Goal: Information Seeking & Learning: Learn about a topic

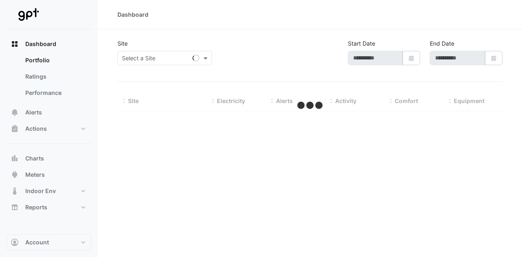
type input "**********"
select select "**"
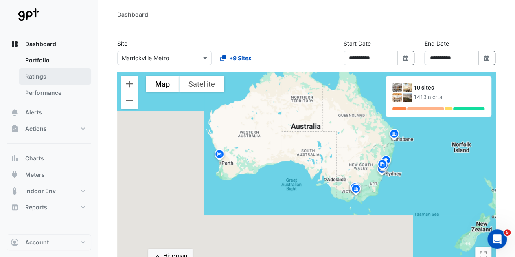
click at [33, 77] on link "Ratings" at bounding box center [55, 76] width 73 height 16
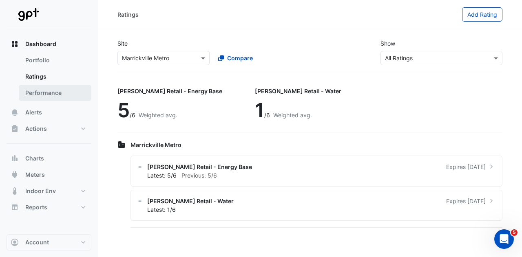
click at [47, 91] on link "Performance" at bounding box center [55, 93] width 73 height 16
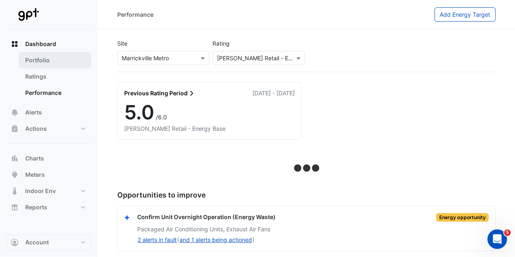
click at [44, 54] on link "Portfolio" at bounding box center [55, 60] width 73 height 16
select select "**"
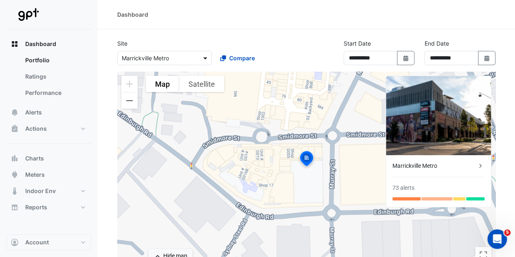
click at [204, 59] on span at bounding box center [206, 58] width 10 height 9
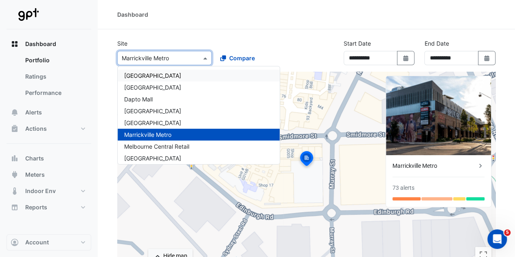
click at [173, 75] on span "[GEOGRAPHIC_DATA]" at bounding box center [152, 75] width 57 height 7
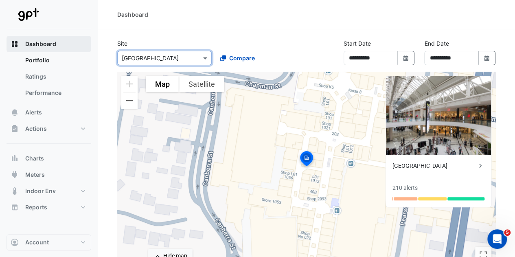
click at [41, 42] on span "Dashboard" at bounding box center [40, 44] width 31 height 8
click at [13, 43] on rect "button" at bounding box center [13, 42] width 2 height 2
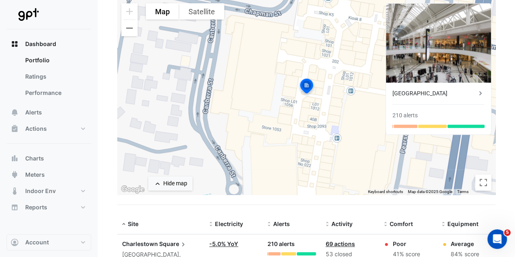
scroll to position [57, 0]
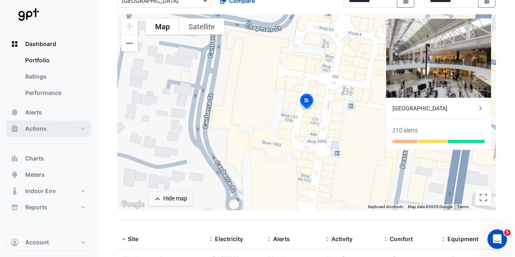
click at [83, 128] on button "Actions" at bounding box center [49, 129] width 85 height 16
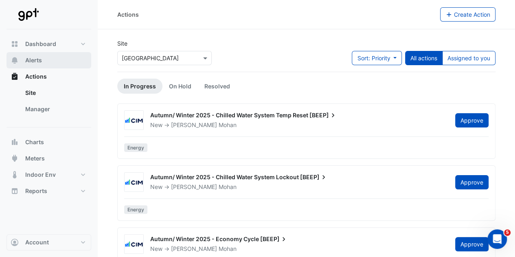
click at [37, 57] on span "Alerts" at bounding box center [33, 60] width 17 height 8
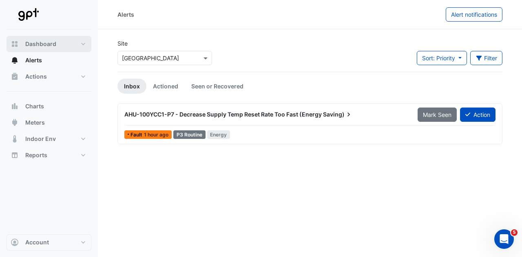
click at [84, 42] on button "Dashboard" at bounding box center [49, 44] width 85 height 16
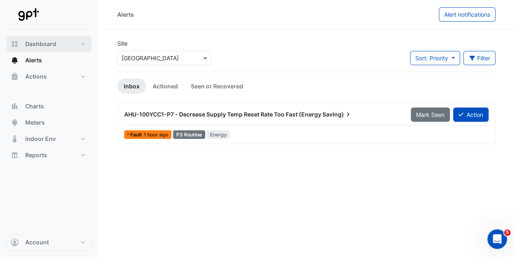
select select "**"
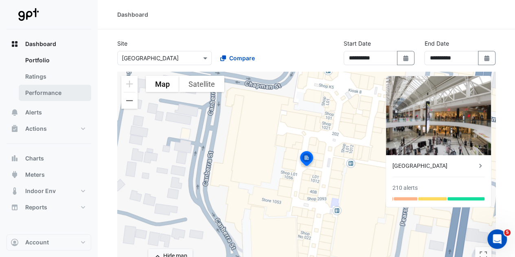
click at [42, 91] on link "Performance" at bounding box center [55, 93] width 73 height 16
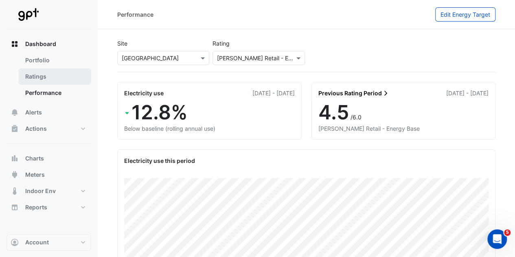
click at [35, 76] on link "Ratings" at bounding box center [55, 76] width 73 height 16
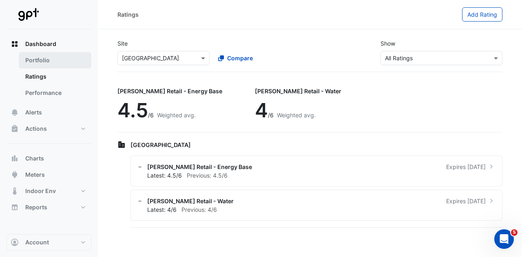
click at [38, 57] on link "Portfolio" at bounding box center [55, 60] width 73 height 16
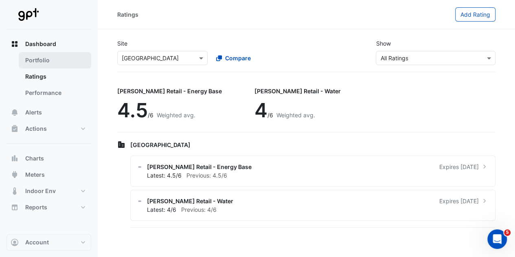
select select "**"
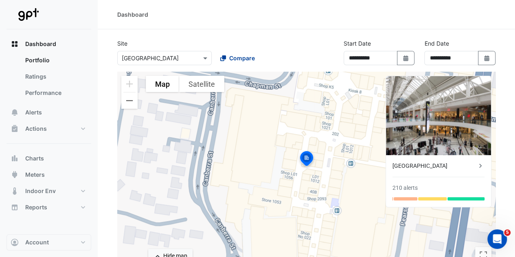
click at [240, 55] on span "Compare" at bounding box center [242, 58] width 26 height 9
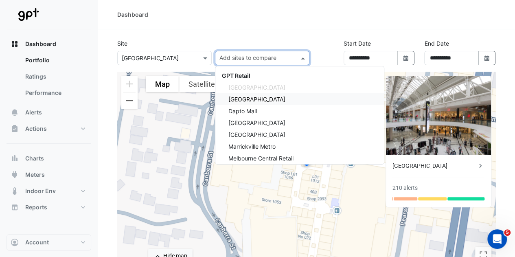
click at [251, 97] on span "[GEOGRAPHIC_DATA]" at bounding box center [257, 99] width 57 height 7
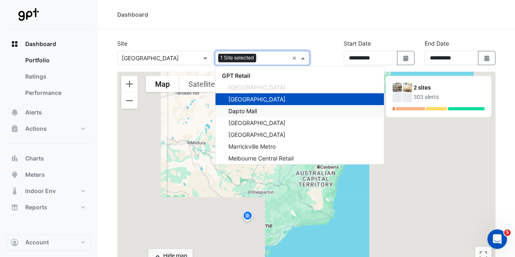
click at [249, 108] on span "Dapto Mall" at bounding box center [243, 111] width 29 height 7
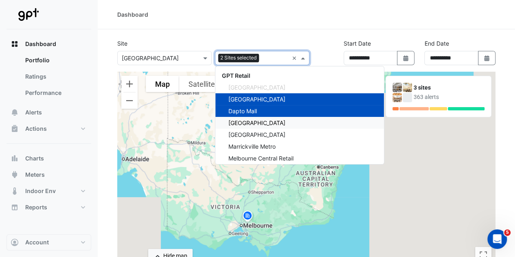
click at [251, 119] on span "[GEOGRAPHIC_DATA]" at bounding box center [257, 122] width 57 height 7
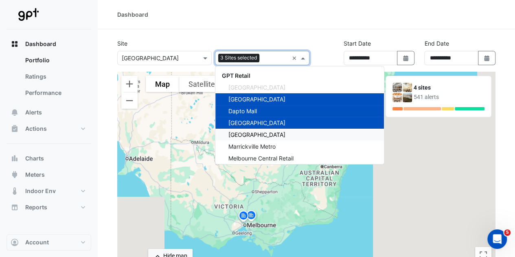
click at [255, 132] on span "[GEOGRAPHIC_DATA]" at bounding box center [257, 134] width 57 height 7
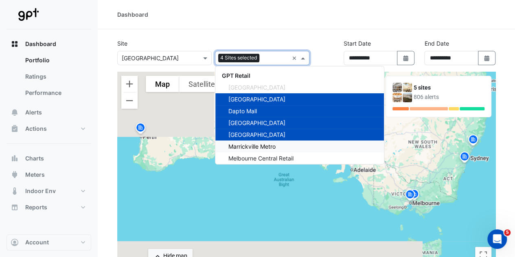
click at [257, 145] on span "Marrickville Metro" at bounding box center [252, 146] width 47 height 7
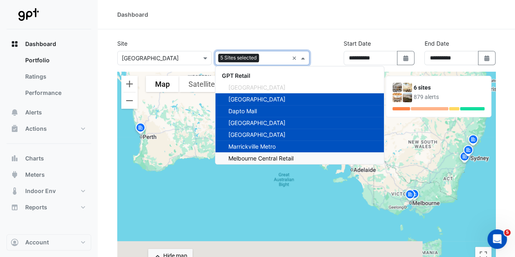
click at [261, 156] on span "Melbourne Central Retail" at bounding box center [261, 158] width 65 height 7
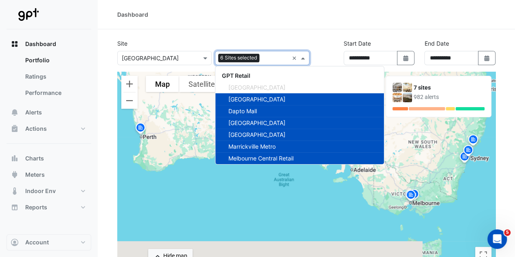
scroll to position [39, 0]
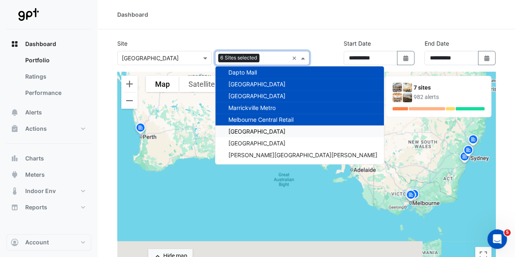
click at [265, 132] on span "[GEOGRAPHIC_DATA]" at bounding box center [257, 131] width 57 height 7
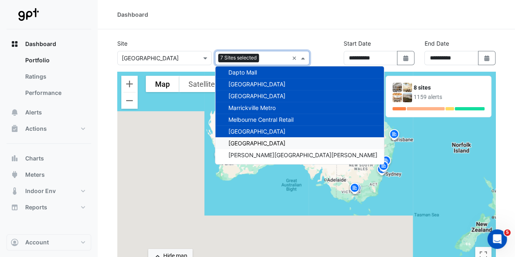
click at [268, 142] on span "[GEOGRAPHIC_DATA]" at bounding box center [257, 143] width 57 height 7
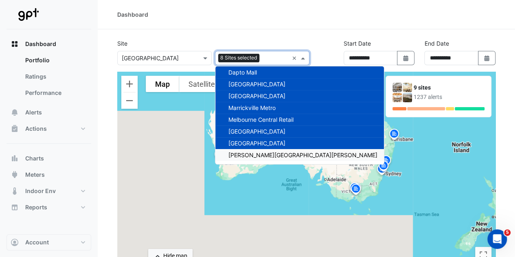
click at [271, 154] on span "[PERSON_NAME][GEOGRAPHIC_DATA][PERSON_NAME]" at bounding box center [303, 155] width 149 height 7
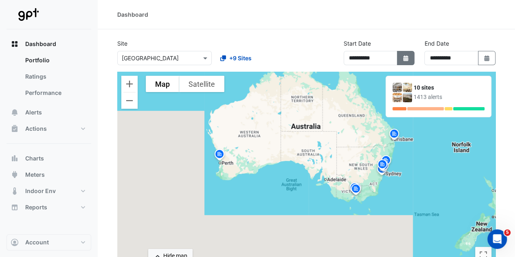
click at [406, 58] on icon "Select Date" at bounding box center [406, 58] width 7 height 6
select select "*"
select select "****"
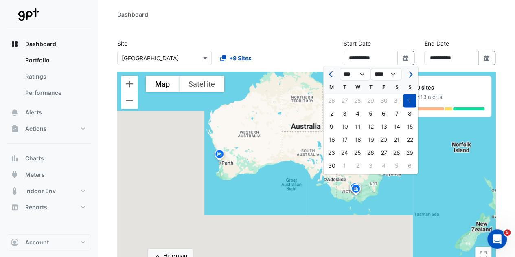
click at [331, 71] on button "Previous month" at bounding box center [332, 74] width 10 height 13
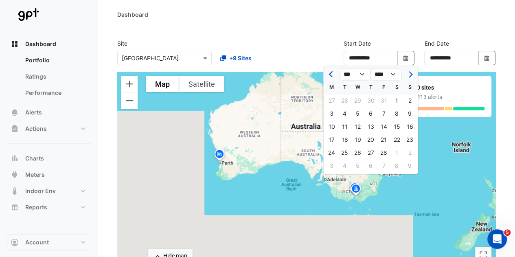
select select "*"
click at [357, 99] on div "1" at bounding box center [357, 100] width 13 height 13
type input "**********"
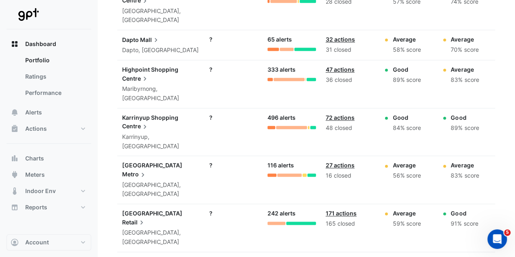
scroll to position [365, 0]
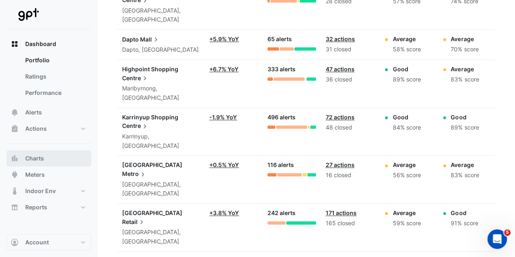
click at [28, 159] on span "Charts" at bounding box center [34, 158] width 19 height 8
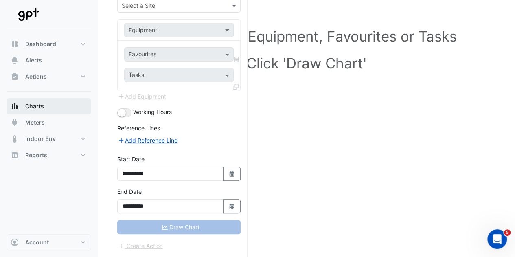
scroll to position [65, 0]
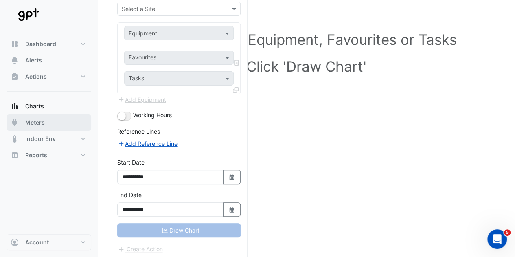
click at [33, 122] on span "Meters" at bounding box center [35, 123] width 20 height 8
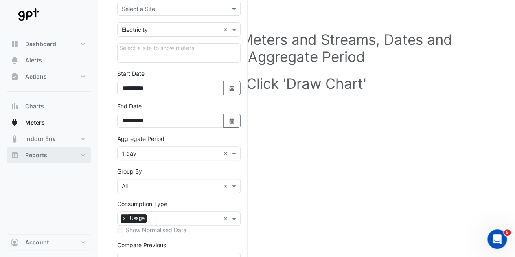
click at [81, 157] on button "Reports" at bounding box center [49, 155] width 85 height 16
select select "**"
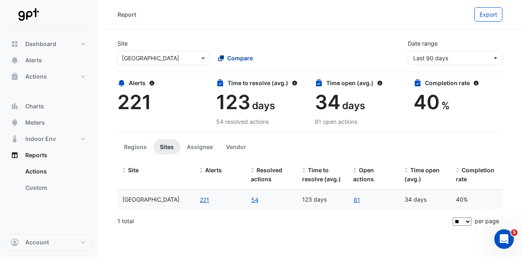
click at [231, 59] on span "Compare" at bounding box center [240, 58] width 26 height 9
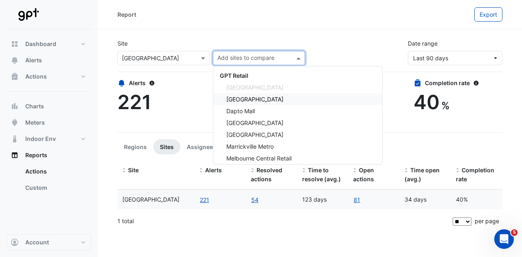
click at [242, 98] on span "[GEOGRAPHIC_DATA]" at bounding box center [254, 99] width 57 height 7
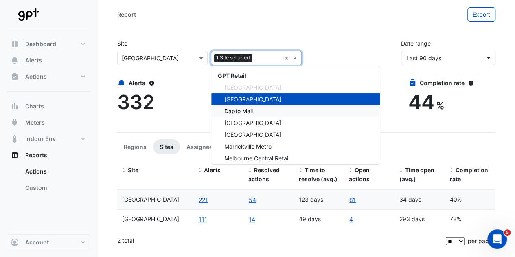
click at [244, 110] on span "Dapto Mall" at bounding box center [239, 111] width 29 height 7
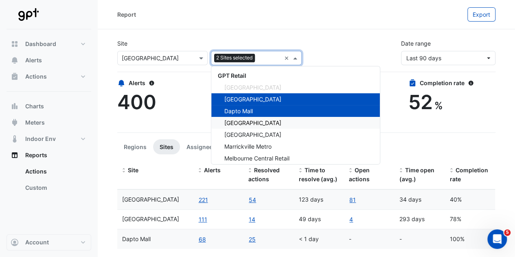
click at [248, 121] on span "[GEOGRAPHIC_DATA]" at bounding box center [253, 122] width 57 height 7
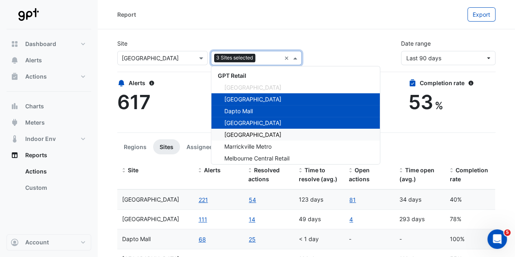
click at [249, 137] on span "[GEOGRAPHIC_DATA]" at bounding box center [253, 134] width 57 height 7
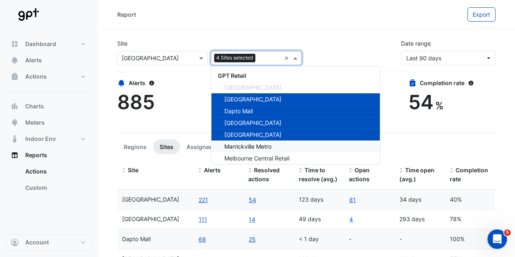
click at [251, 147] on span "Marrickville Metro" at bounding box center [248, 146] width 47 height 7
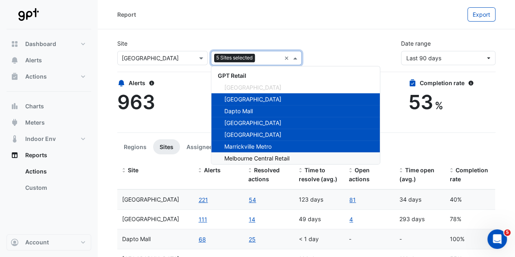
click at [254, 157] on span "Melbourne Central Retail" at bounding box center [257, 158] width 65 height 7
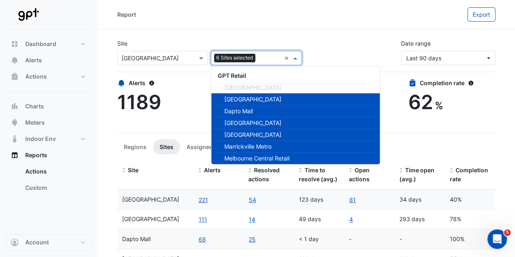
scroll to position [39, 0]
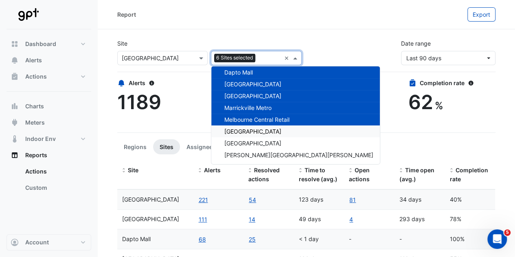
click at [271, 127] on div "[GEOGRAPHIC_DATA]" at bounding box center [295, 132] width 169 height 12
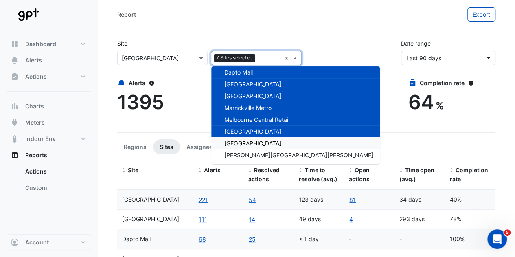
click at [271, 141] on span "[GEOGRAPHIC_DATA]" at bounding box center [253, 143] width 57 height 7
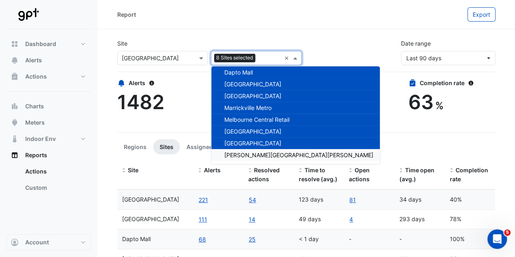
click at [271, 152] on span "[PERSON_NAME][GEOGRAPHIC_DATA][PERSON_NAME]" at bounding box center [299, 155] width 149 height 7
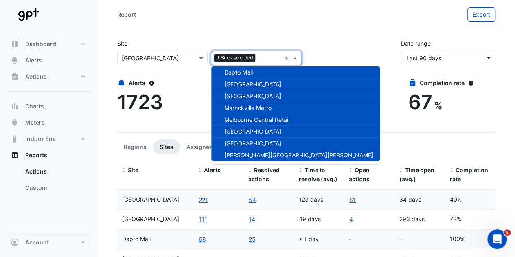
click at [336, 27] on div "Report Export" at bounding box center [307, 14] width 418 height 29
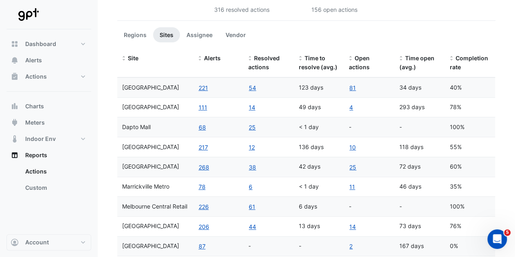
scroll to position [70, 0]
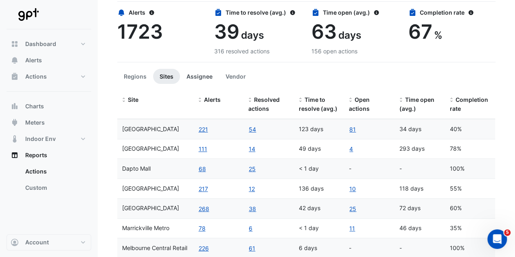
click at [200, 74] on button "Assignee" at bounding box center [199, 76] width 39 height 15
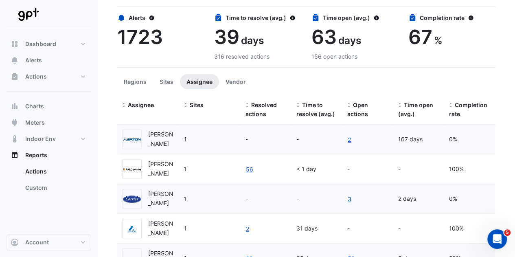
scroll to position [64, 0]
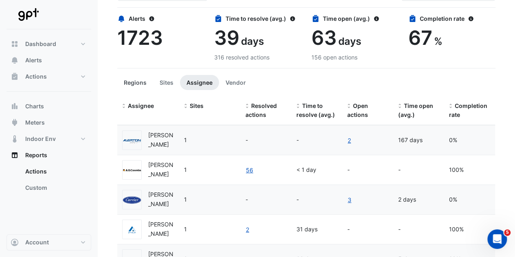
click at [130, 82] on button "Regions" at bounding box center [135, 82] width 36 height 15
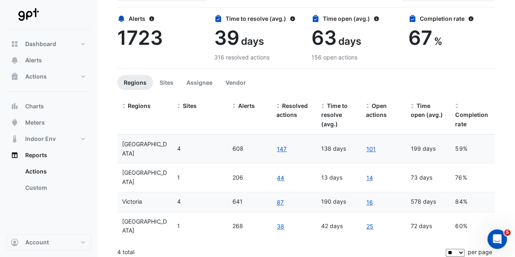
scroll to position [59, 0]
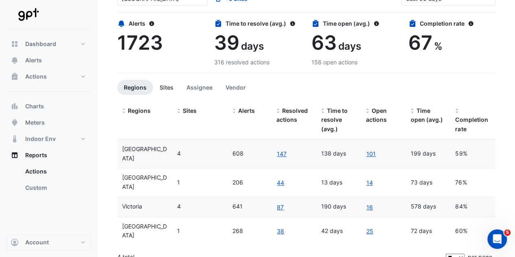
click at [165, 85] on button "Sites" at bounding box center [166, 87] width 27 height 15
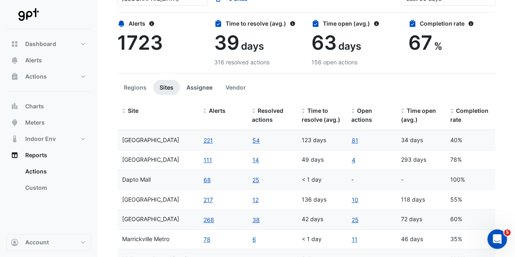
click at [195, 85] on button "Assignee" at bounding box center [199, 87] width 39 height 15
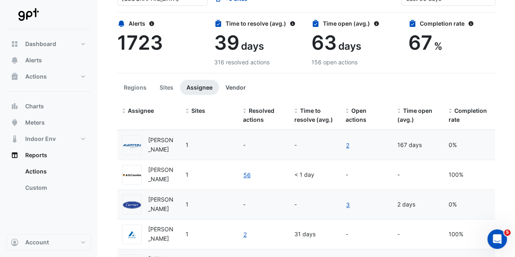
click at [235, 82] on button "Vendor" at bounding box center [235, 87] width 33 height 15
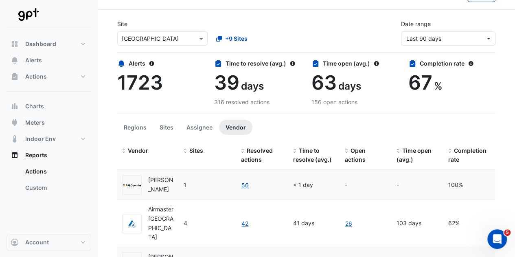
scroll to position [17, 0]
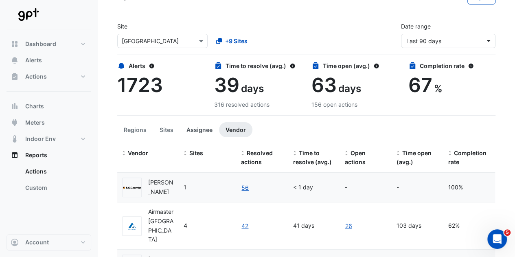
click at [196, 128] on button "Assignee" at bounding box center [199, 129] width 39 height 15
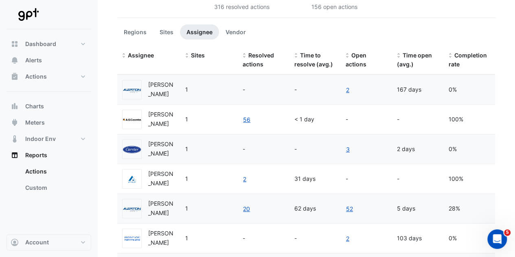
scroll to position [115, 0]
click at [125, 54] on span at bounding box center [124, 56] width 6 height 7
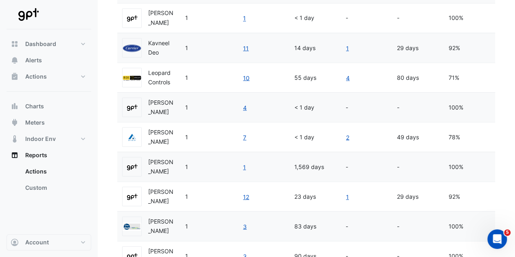
scroll to position [793, 0]
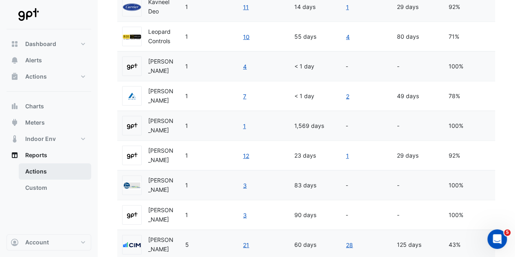
click at [33, 169] on link "Actions" at bounding box center [55, 171] width 73 height 16
click at [41, 188] on link "Custom" at bounding box center [55, 188] width 73 height 16
